Goal: Information Seeking & Learning: Find specific fact

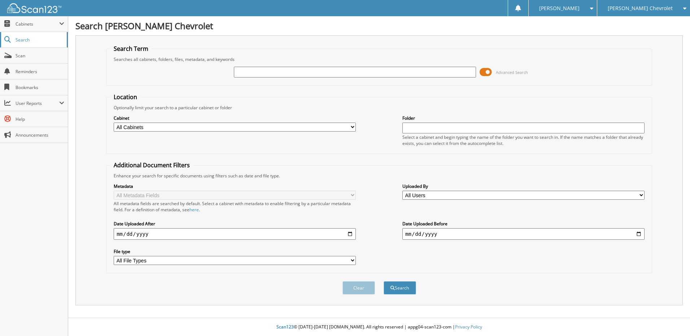
click at [24, 43] on link "Search" at bounding box center [34, 40] width 68 height 16
click at [29, 26] on span "Cabinets" at bounding box center [38, 24] width 44 height 6
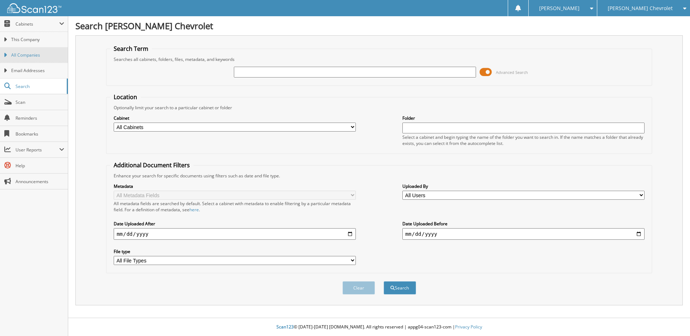
click at [25, 55] on span "All Companies" at bounding box center [37, 55] width 53 height 6
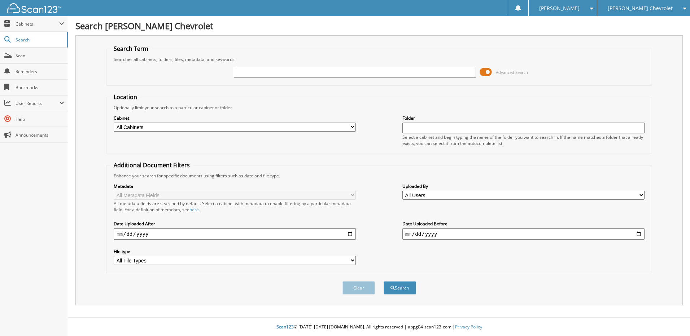
paste input "KZ245144"
click at [384, 281] on button "Search" at bounding box center [400, 287] width 32 height 13
drag, startPoint x: 435, startPoint y: 126, endPoint x: 370, endPoint y: 124, distance: 65.3
click at [370, 124] on div "Cabinet All Cabinets CAR DEALS DEAD DEALS Needs Filing Folder KZ245144" at bounding box center [379, 130] width 538 height 39
type input "cp1682"
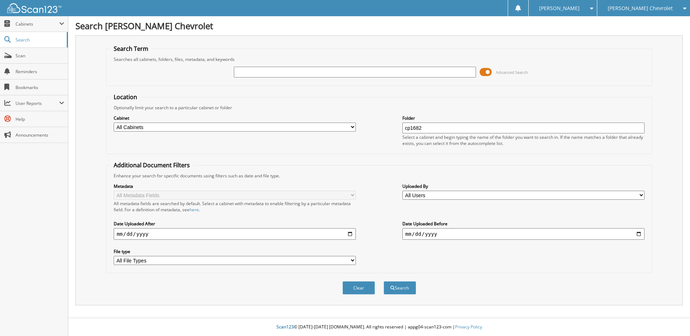
click at [384, 281] on button "Search" at bounding box center [400, 287] width 32 height 13
drag, startPoint x: 270, startPoint y: 74, endPoint x: 261, endPoint y: 70, distance: 9.6
click at [261, 70] on input "text" at bounding box center [355, 72] width 242 height 11
type input "cp1682"
click at [384, 281] on button "Search" at bounding box center [400, 287] width 32 height 13
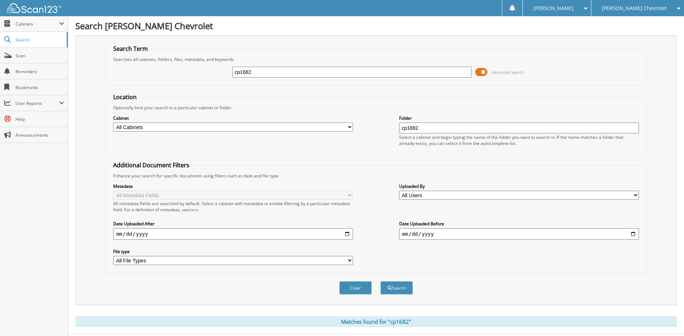
drag, startPoint x: 262, startPoint y: 67, endPoint x: 212, endPoint y: 69, distance: 50.5
click at [212, 69] on div "cp1682 Advanced Search" at bounding box center [376, 71] width 533 height 19
type input "[PERSON_NAME]"
click at [400, 288] on button "Search" at bounding box center [397, 287] width 32 height 13
click at [277, 126] on select "All Cabinets CAR DEALS DEAD DEALS Needs Filing" at bounding box center [233, 127] width 240 height 9
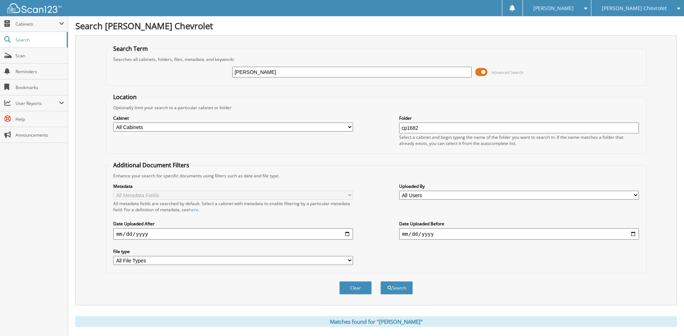
select select "24404"
click at [113, 123] on select "All Cabinets CAR DEALS DEAD DEALS Needs Filing" at bounding box center [233, 127] width 240 height 9
click at [394, 289] on button "Search" at bounding box center [397, 287] width 32 height 13
click at [267, 261] on select "All File Types PDF" at bounding box center [233, 260] width 240 height 9
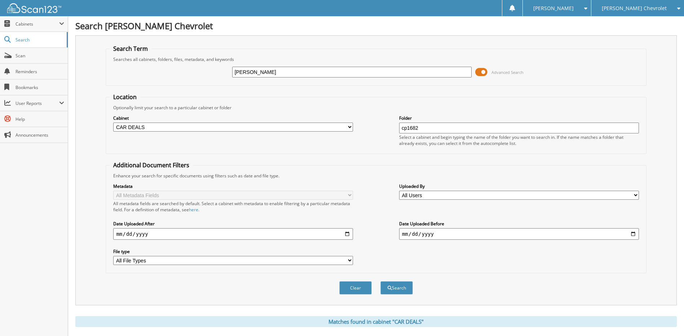
click at [421, 196] on select "All Users AARON LAFLEN Alissa Brown Angella Rosu Bill Thomas Cameron Christense…" at bounding box center [519, 195] width 240 height 9
select select "65850"
click at [399, 191] on select "All Users AARON LAFLEN Alissa Brown Angella Rosu Bill Thomas Cameron Christense…" at bounding box center [519, 195] width 240 height 9
click at [394, 287] on button "Search" at bounding box center [397, 287] width 32 height 13
click at [65, 23] on span "Cabinets" at bounding box center [34, 24] width 68 height 16
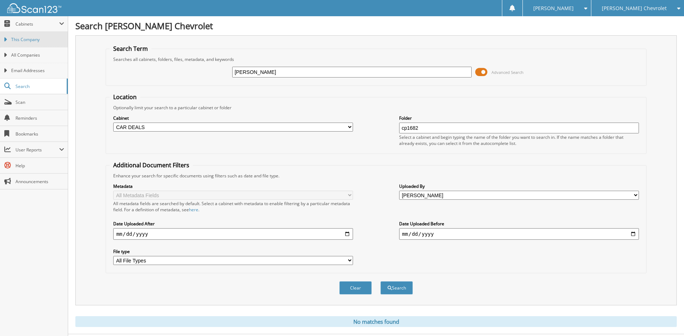
click at [37, 41] on span "This Company" at bounding box center [37, 39] width 53 height 6
